Goal: Find specific page/section: Find specific page/section

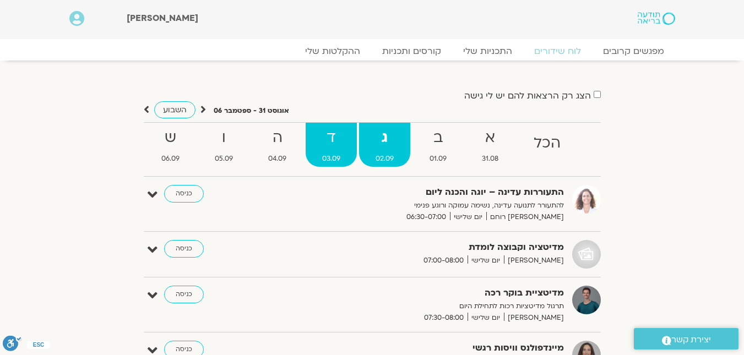
click at [329, 155] on span "03.09" at bounding box center [331, 159] width 51 height 12
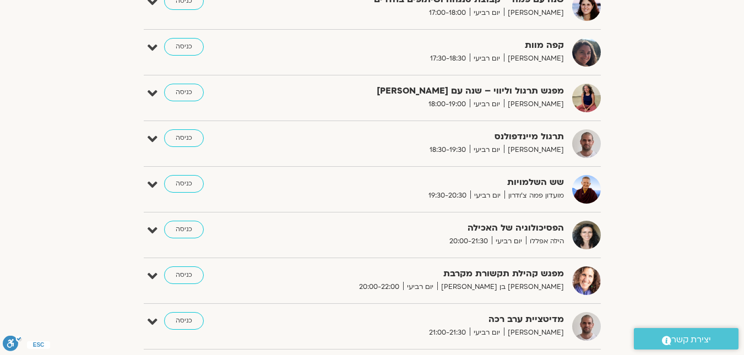
scroll to position [606, 0]
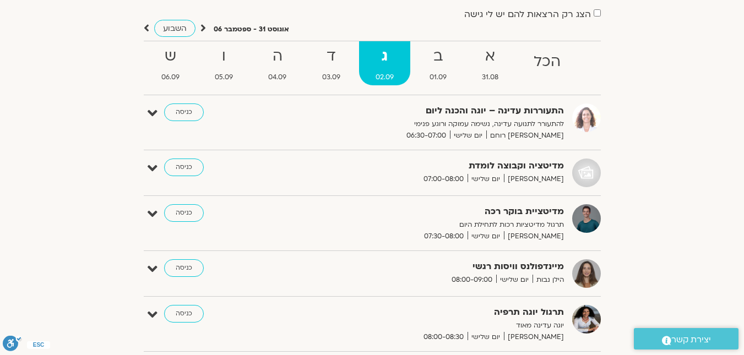
scroll to position [42, 0]
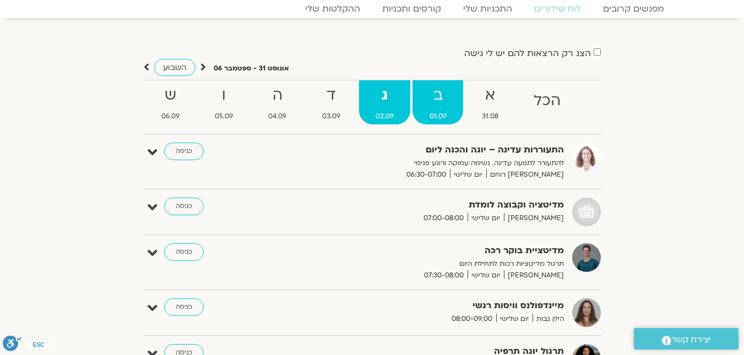
click at [438, 106] on strong "ב" at bounding box center [438, 95] width 50 height 25
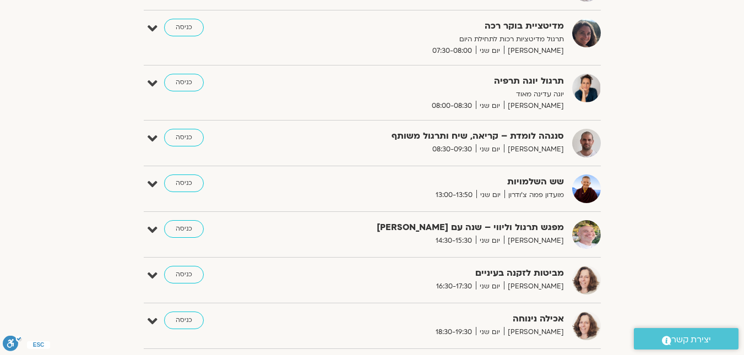
scroll to position [0, 0]
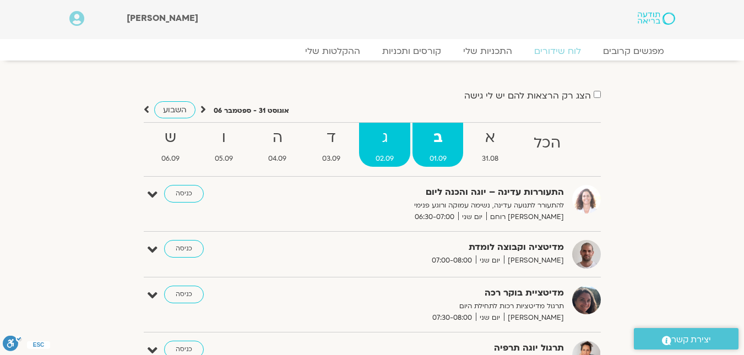
click at [389, 144] on strong "ג" at bounding box center [384, 138] width 51 height 25
